Goal: Information Seeking & Learning: Find specific fact

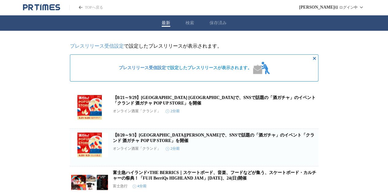
click at [185, 27] on div "最新 検索 保存済み" at bounding box center [194, 22] width 388 height 15
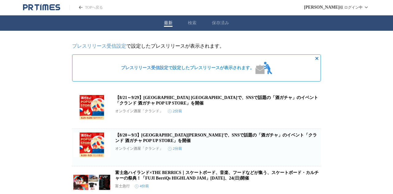
click at [188, 23] on button "検索" at bounding box center [192, 23] width 9 height 6
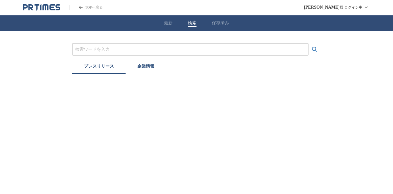
click at [140, 46] on input "プレスリリースおよび企業を検索する" at bounding box center [190, 49] width 230 height 7
paste input "tontoshi1203"
type input "tontoshi1203"
paste input "Ｓａｐｅｅｔ"
click at [308, 43] on button "検索する" at bounding box center [314, 49] width 12 height 12
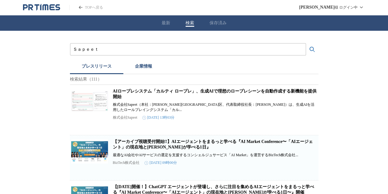
click at [136, 90] on article "AIロープレシステム「カルティ ロープレ」、生成AIで理想のロープレシーンを自動作成する新機能を提供開始 株式会社Sapeet（本社：[PERSON_NAME…" at bounding box center [194, 110] width 248 height 50
click at [136, 91] on link "AIロープレシステム「カルティ ロープレ」、生成AIで理想のロープレシーンを自動作成する新機能を提供開始" at bounding box center [215, 94] width 204 height 10
click at [147, 49] on input "Ｓａｐｅｅｔ" at bounding box center [188, 49] width 230 height 7
type input "Ｓ"
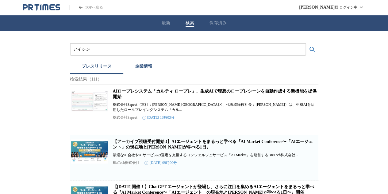
type input "アイシン"
click at [306, 43] on button "検索する" at bounding box center [312, 49] width 12 height 12
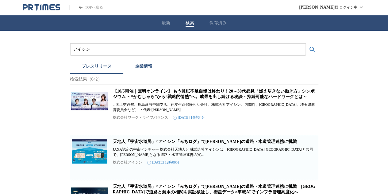
click at [140, 143] on link "天地人「宇宙水道局」×アイシン「みちログ」で[PERSON_NAME]の道路・水道管理連携に挑戦" at bounding box center [205, 141] width 184 height 5
